Goal: Transaction & Acquisition: Subscribe to service/newsletter

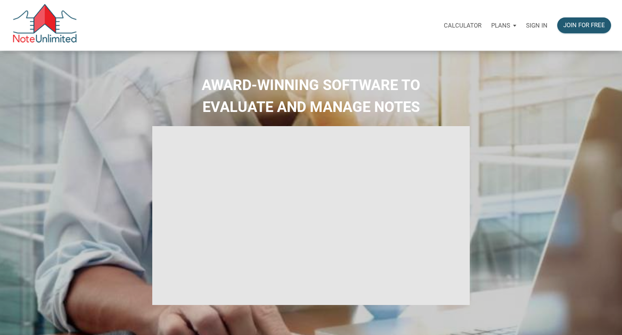
select select
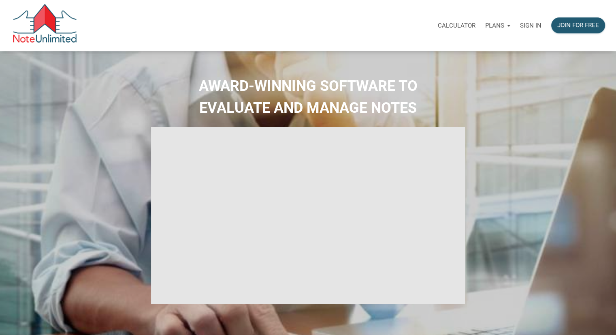
type input "Introduction to new features"
select select
click at [532, 24] on p "Sign in" at bounding box center [530, 25] width 21 height 7
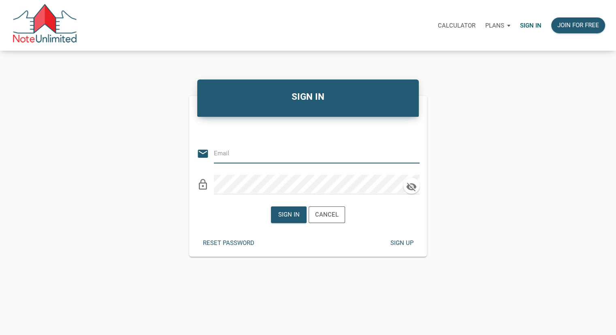
click at [221, 153] on input "email" at bounding box center [311, 153] width 194 height 18
type input "bpventures@gmail.com"
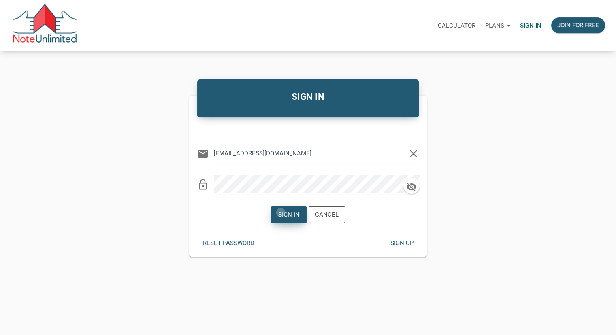
click at [281, 212] on div "Sign in" at bounding box center [288, 214] width 21 height 9
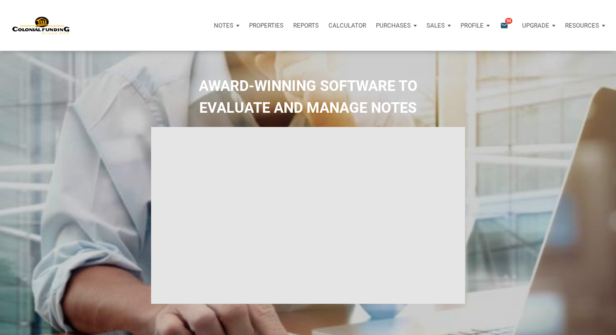
type input "Introduction to new features"
select select
click at [505, 24] on icon "email" at bounding box center [505, 25] width 10 height 9
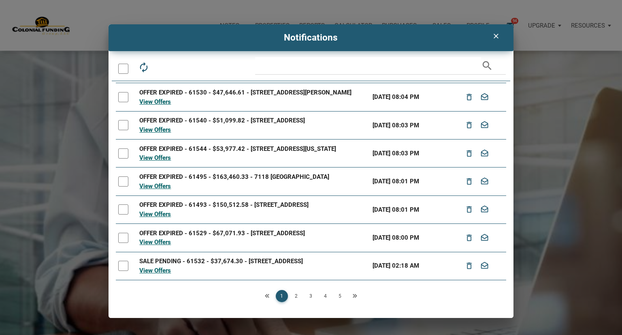
scroll to position [109, 0]
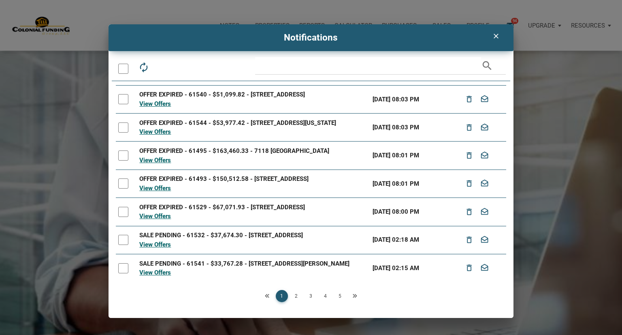
click at [355, 294] on icon "Next" at bounding box center [355, 295] width 5 height 5
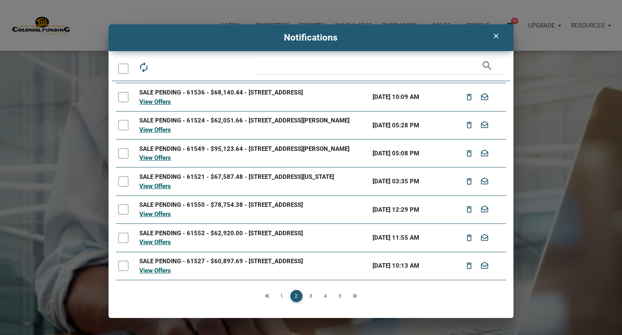
scroll to position [100, 0]
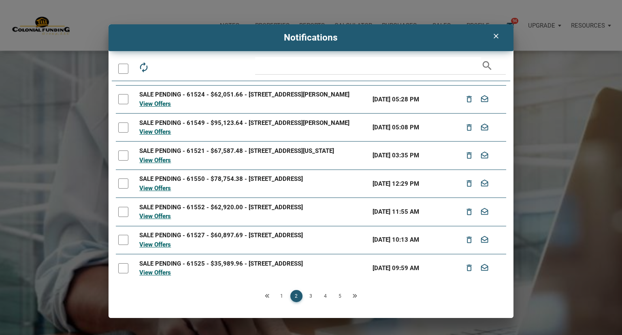
click at [353, 294] on icon "Next" at bounding box center [355, 295] width 5 height 5
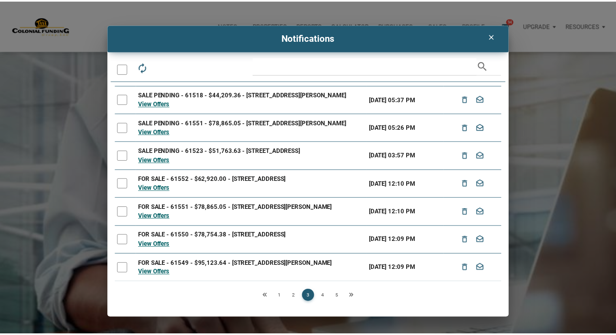
scroll to position [96, 0]
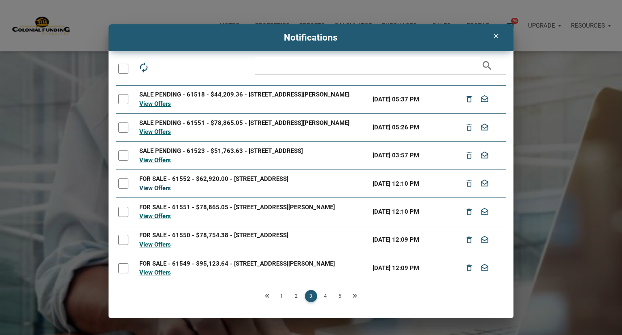
click at [156, 185] on link "View Offers" at bounding box center [155, 187] width 32 height 7
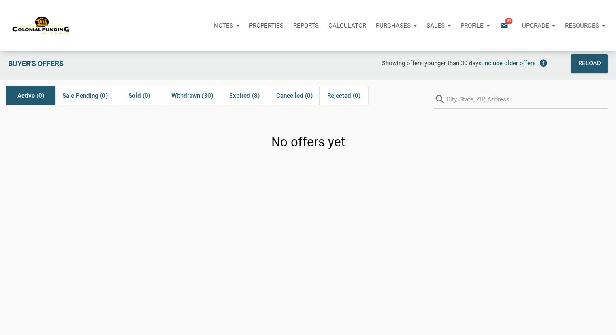
scroll to position [24, 0]
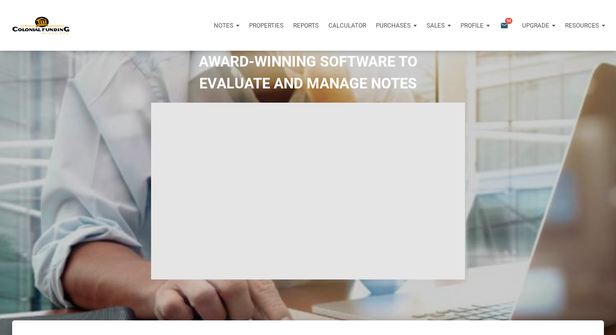
type input "Introduction to new features"
select select
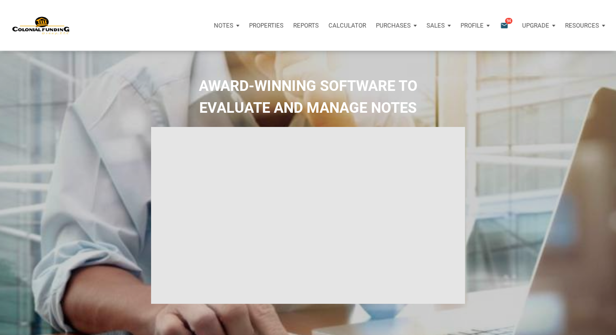
click at [221, 25] on p "Notes" at bounding box center [223, 25] width 19 height 7
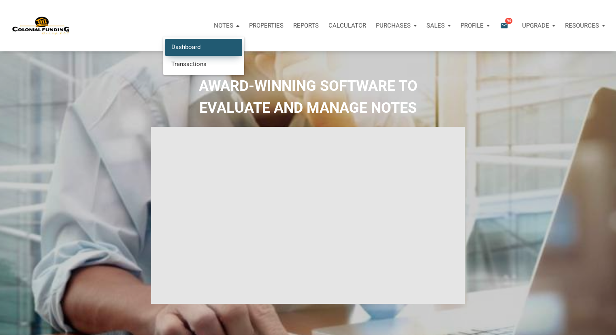
click at [194, 45] on link "Dashboard" at bounding box center [203, 47] width 77 height 17
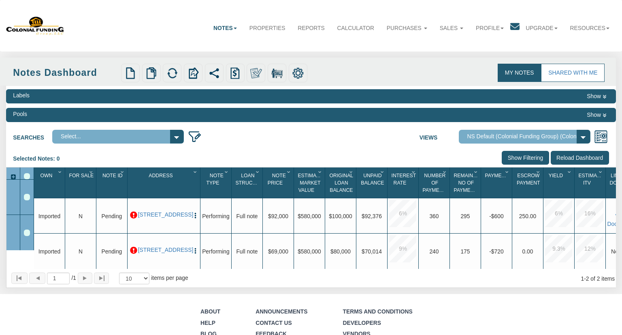
select select "316"
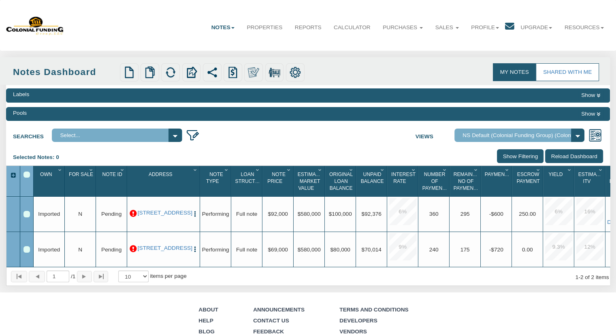
click at [0, 209] on div "My Notes Shared with Me Notes Dashboard Upload Notes Upload NODs Verify Mapping…" at bounding box center [308, 171] width 616 height 229
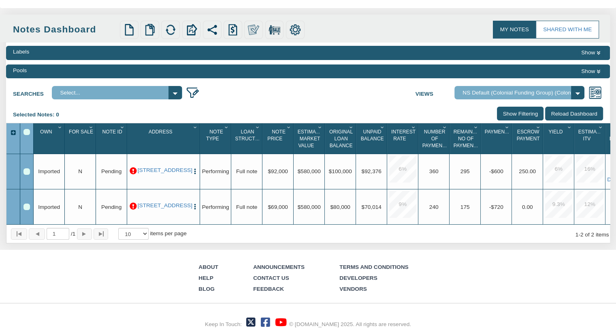
scroll to position [50, 0]
click at [176, 86] on select "Select..." at bounding box center [117, 92] width 130 height 13
click at [590, 66] on button "Show" at bounding box center [591, 71] width 25 height 10
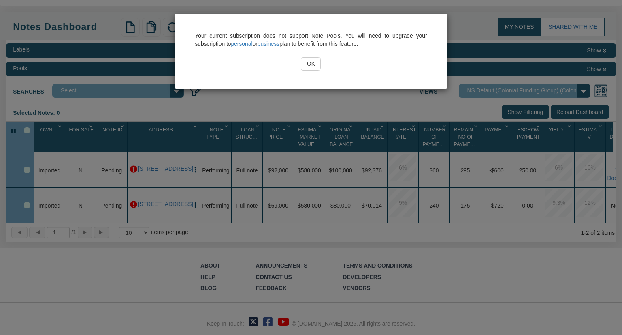
click at [307, 63] on input "OK" at bounding box center [311, 64] width 20 height 14
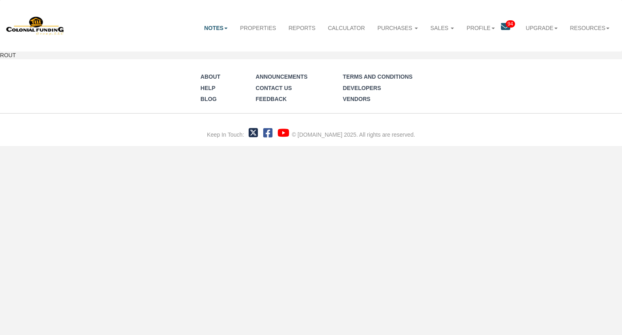
click at [506, 21] on span "94" at bounding box center [510, 23] width 9 height 7
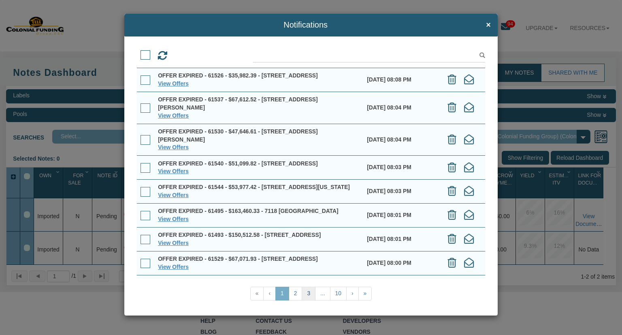
click at [308, 294] on link "3" at bounding box center [309, 293] width 14 height 14
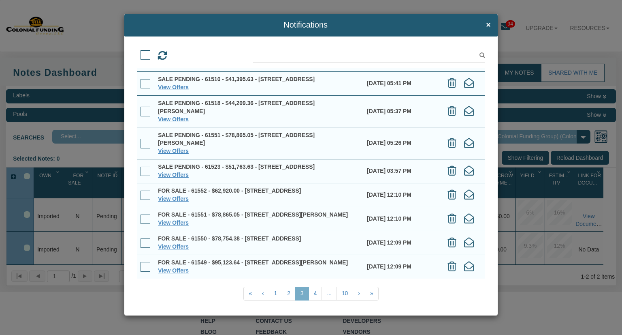
scroll to position [91, 0]
click at [178, 219] on link "View Offers" at bounding box center [173, 222] width 31 height 6
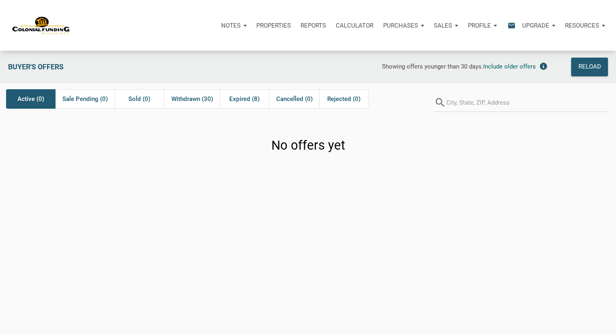
click at [556, 25] on div "Upgrade" at bounding box center [538, 25] width 43 height 24
click at [506, 43] on link "Personal" at bounding box center [519, 47] width 77 height 17
